Goal: Book appointment/travel/reservation

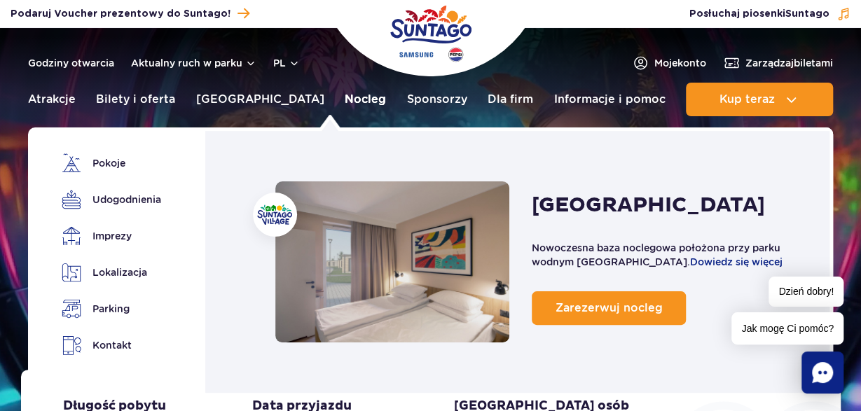
click at [345, 105] on link "Nocleg" at bounding box center [365, 100] width 41 height 34
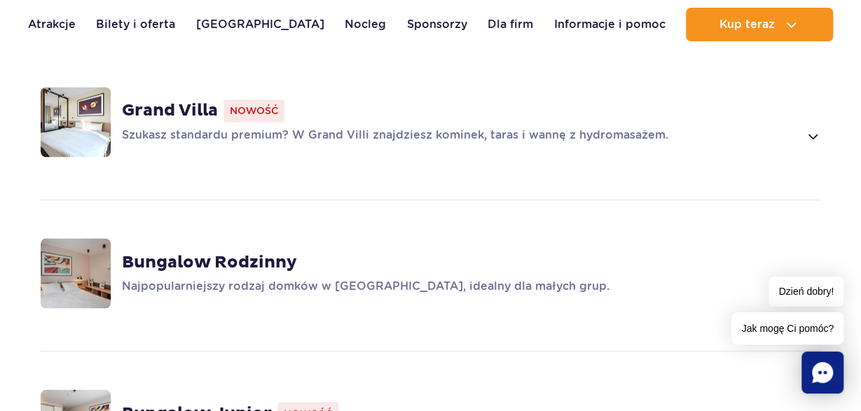
scroll to position [1092, 0]
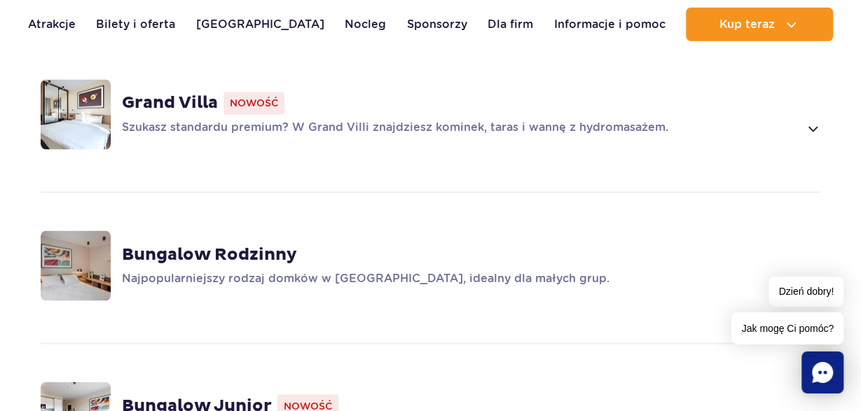
click at [245, 245] on strong "Bungalow Rodzinny" at bounding box center [209, 255] width 175 height 21
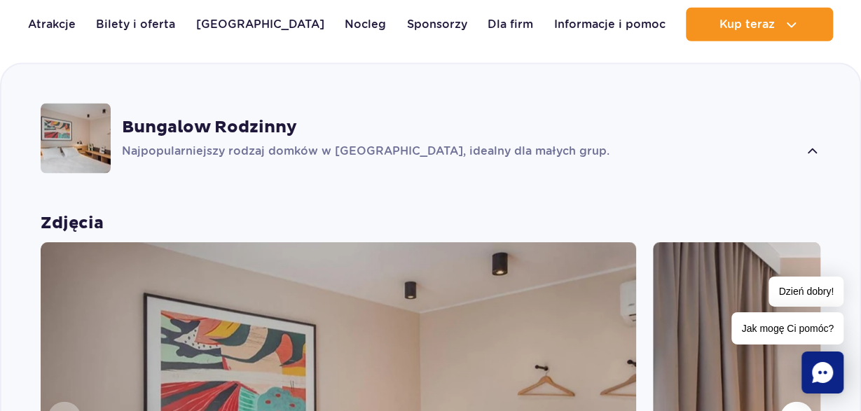
scroll to position [1243, 0]
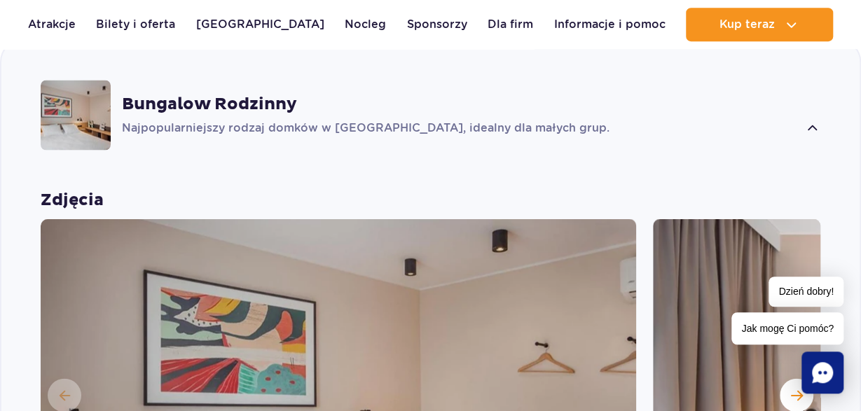
click at [190, 93] on strong "Bungalow Rodzinny" at bounding box center [209, 103] width 175 height 21
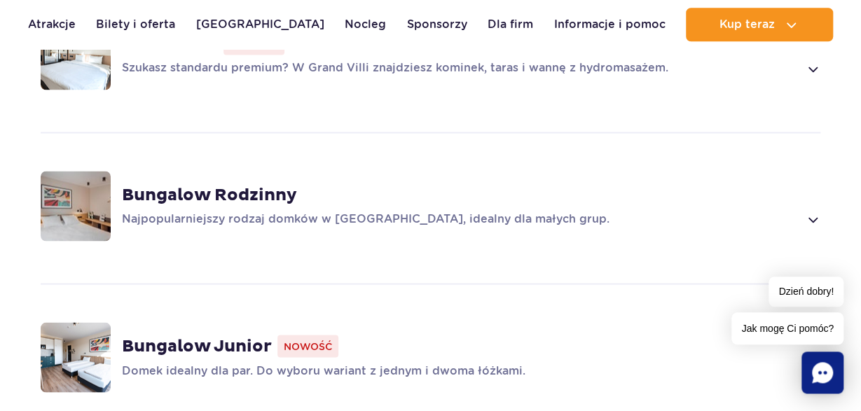
scroll to position [1216, 0]
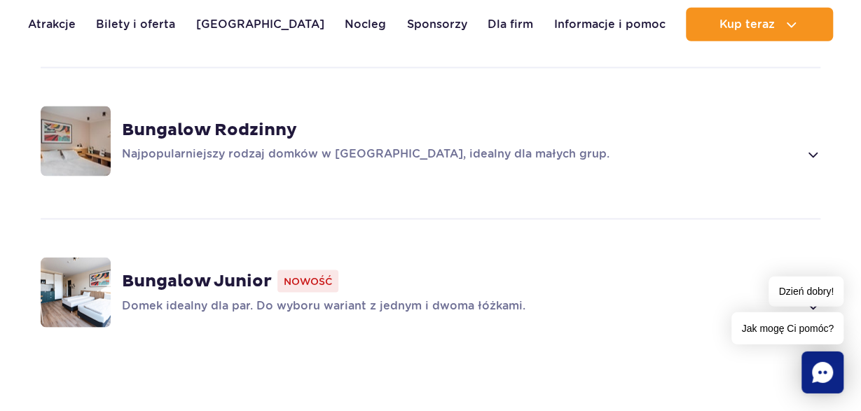
click at [252, 120] on strong "Bungalow Rodzinny" at bounding box center [209, 130] width 175 height 21
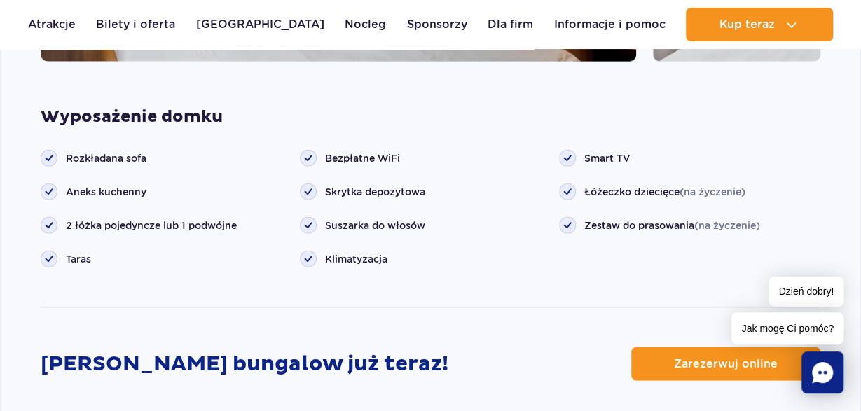
scroll to position [1866, 0]
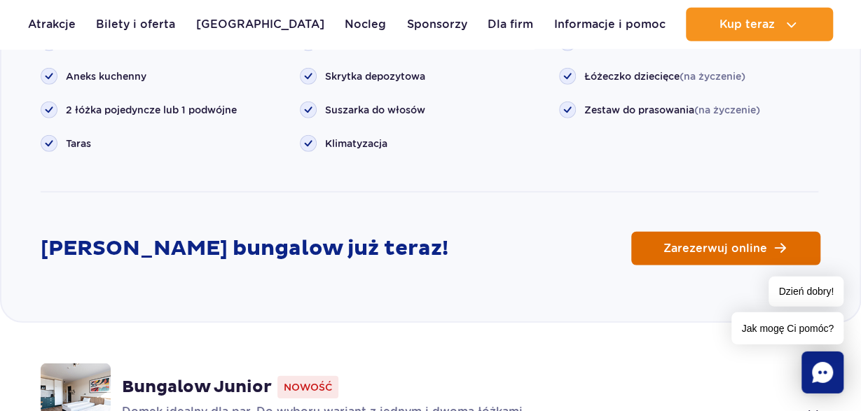
click at [723, 243] on span "Zarezerwuj online" at bounding box center [716, 248] width 104 height 11
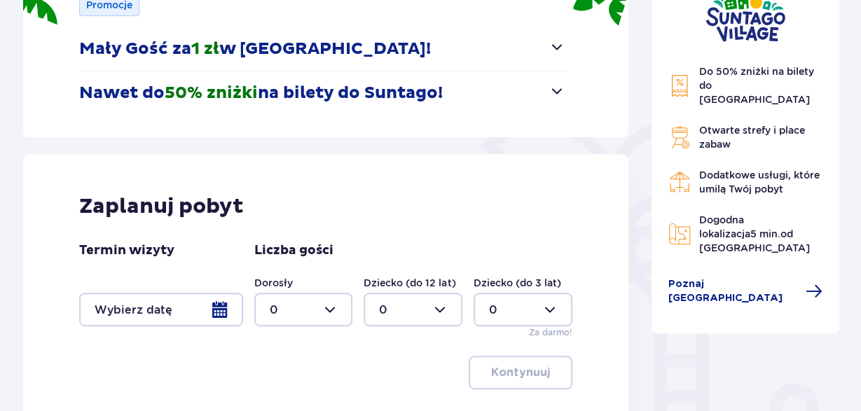
scroll to position [229, 0]
click at [222, 312] on div at bounding box center [161, 310] width 164 height 34
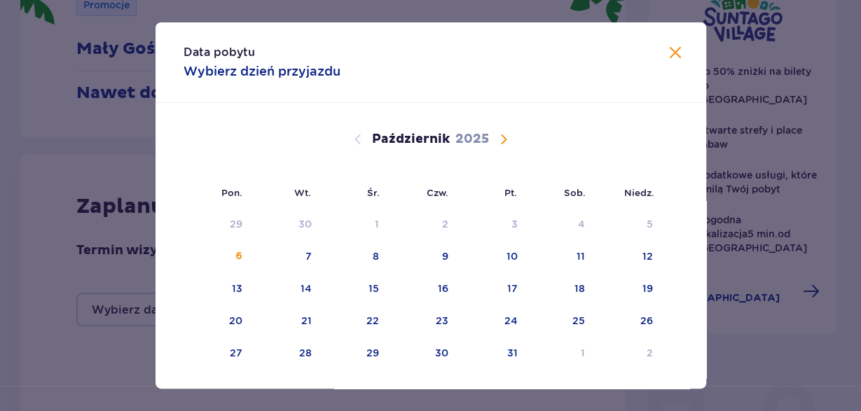
click at [501, 137] on span "Następny miesiąc" at bounding box center [503, 139] width 17 height 17
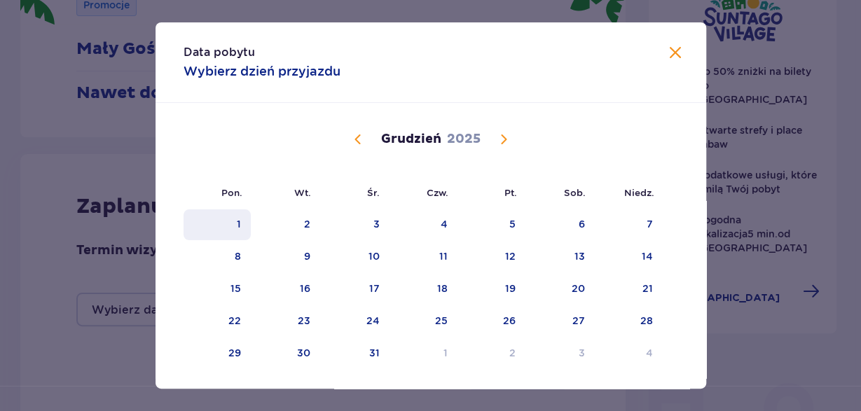
click at [239, 230] on div "1" at bounding box center [239, 224] width 4 height 14
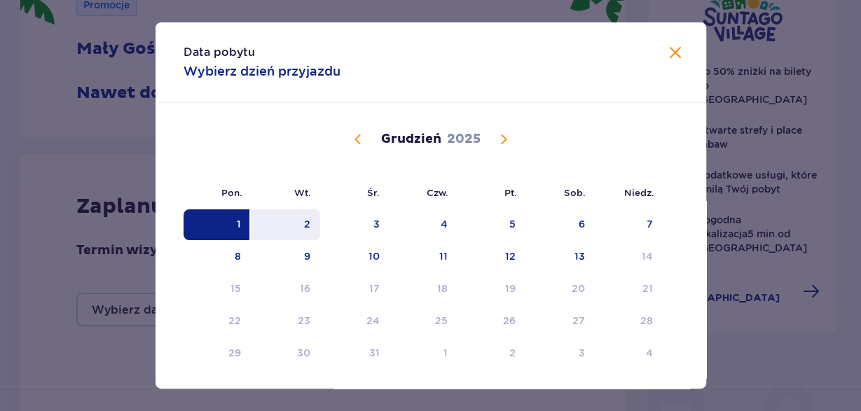
click at [310, 222] on div "2" at bounding box center [307, 224] width 6 height 14
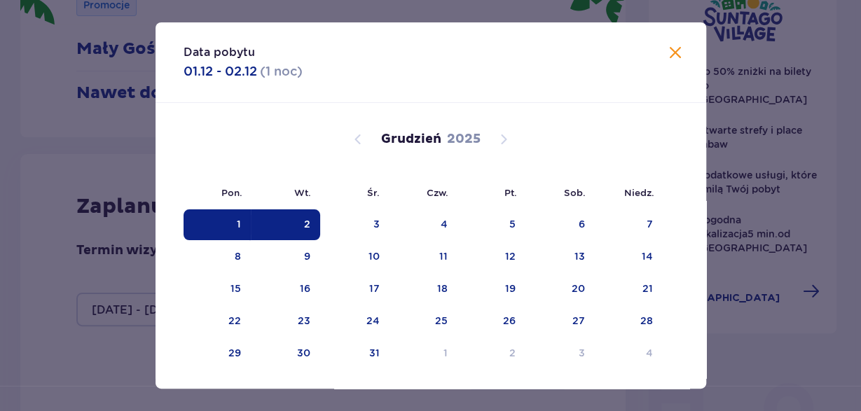
type input "01.12.25 - 02.12.25"
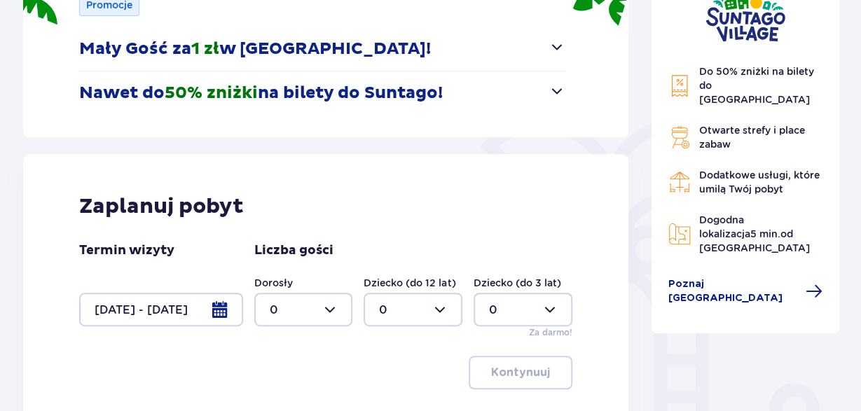
click at [337, 308] on div at bounding box center [303, 310] width 99 height 34
click at [280, 231] on div "2" at bounding box center [303, 231] width 68 height 15
type input "2"
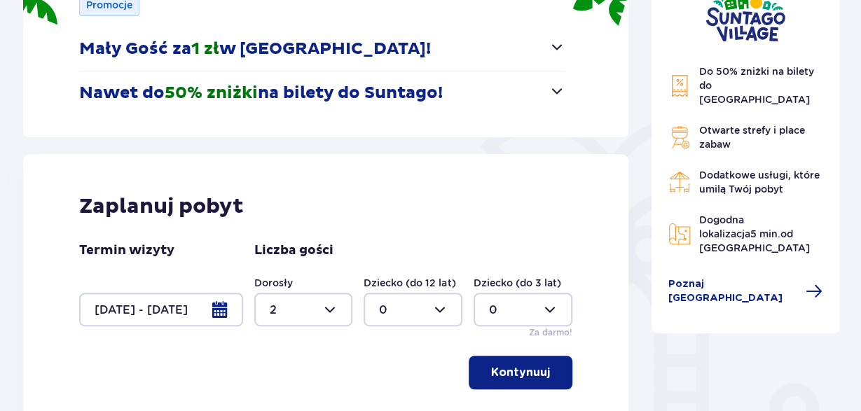
click at [280, 231] on div "Zaplanuj pobyt Termin wizyty 01.12.25 - 02.12.25 Liczba gości Dorosły 2 Dziecko…" at bounding box center [326, 291] width 606 height 275
click at [540, 367] on button "Kontynuuj" at bounding box center [521, 373] width 104 height 34
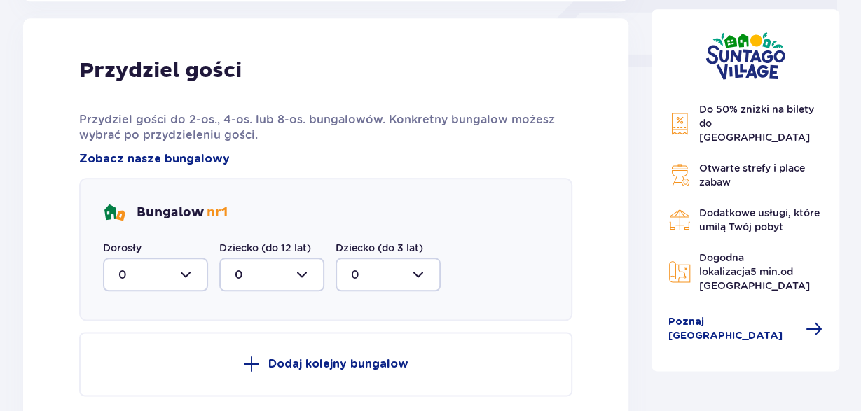
scroll to position [657, 0]
click at [182, 272] on div at bounding box center [155, 274] width 105 height 34
click at [155, 374] on div "2" at bounding box center [155, 375] width 74 height 15
type input "2"
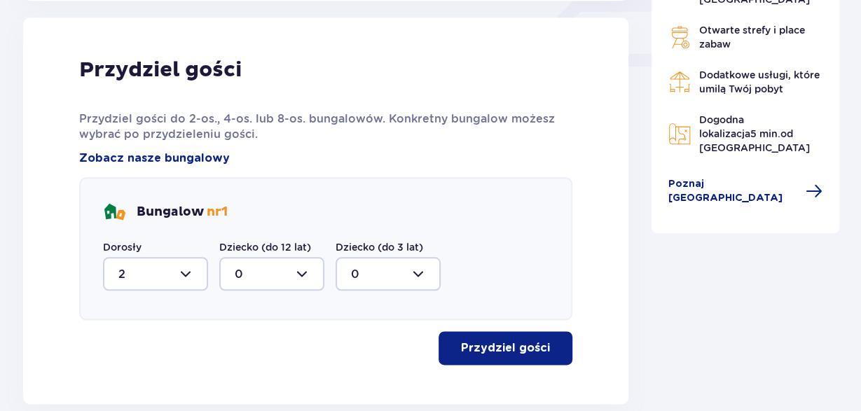
click at [486, 354] on p "Przydziel gości" at bounding box center [505, 348] width 89 height 15
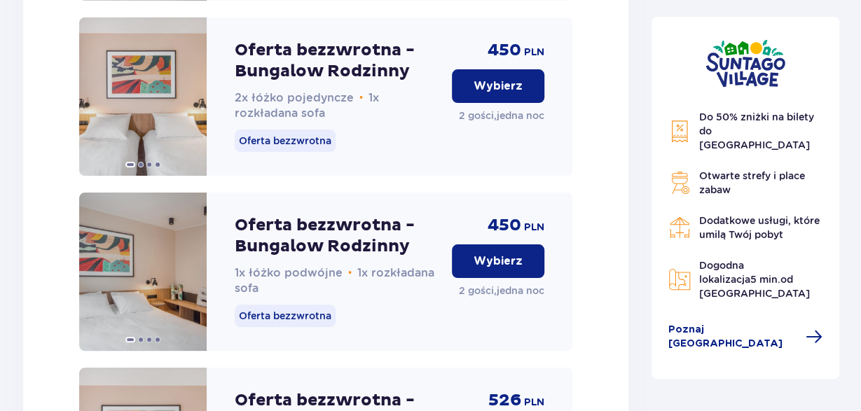
scroll to position [2614, 0]
